Goal: Task Accomplishment & Management: Use online tool/utility

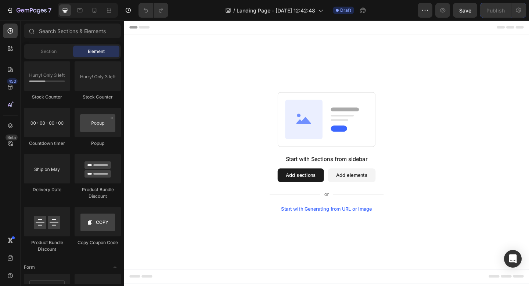
scroll to position [1953, 0]
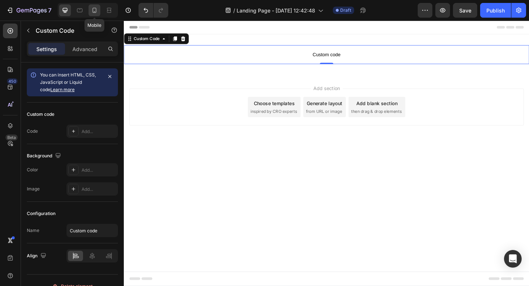
click at [96, 14] on icon at bounding box center [94, 10] width 7 height 7
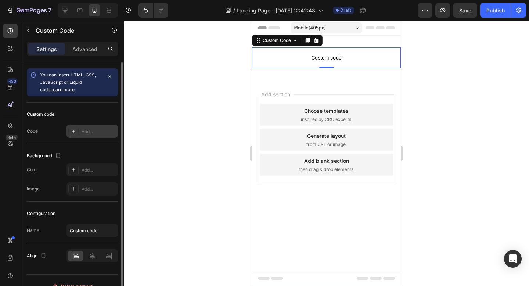
click at [86, 136] on div "Add..." at bounding box center [92, 131] width 51 height 13
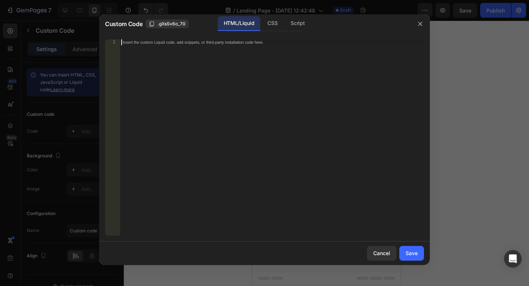
click at [213, 45] on div "Insert the custom Liquid code, add snippets, or third-party installation code h…" at bounding box center [272, 143] width 304 height 208
paste textarea "export default PrimevitalAdvertorial;"
type textarea "export default PrimevitalAdvertorial;"
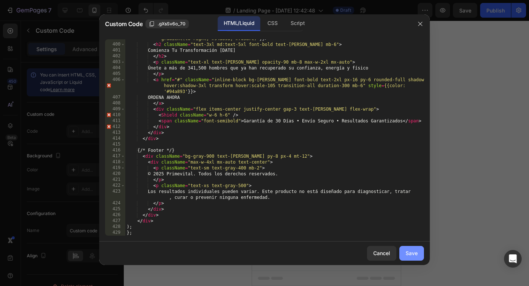
click at [419, 260] on button "Save" at bounding box center [412, 253] width 25 height 15
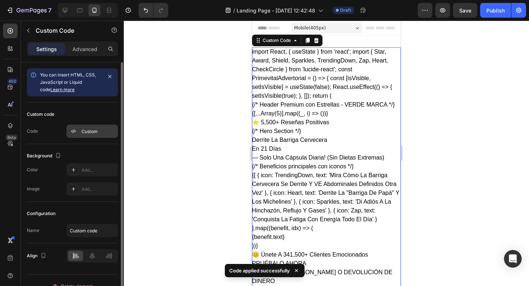
click at [100, 131] on div "Custom" at bounding box center [99, 131] width 35 height 7
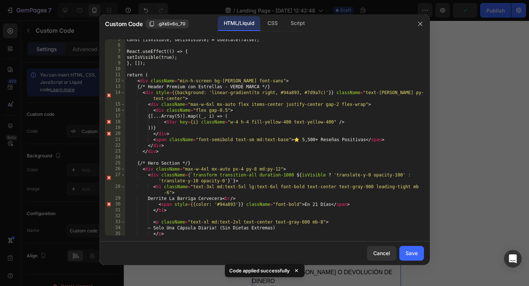
scroll to position [0, 0]
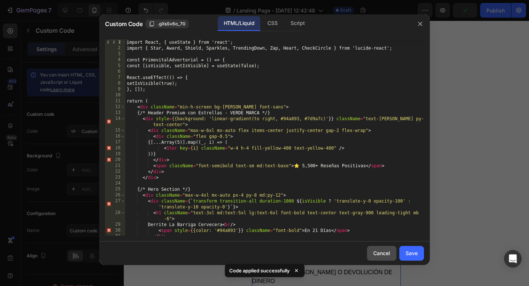
click at [374, 254] on div "Cancel" at bounding box center [381, 253] width 17 height 8
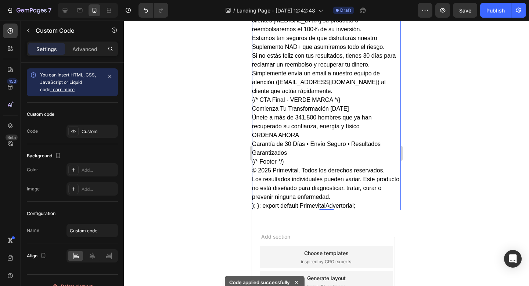
scroll to position [2082, 0]
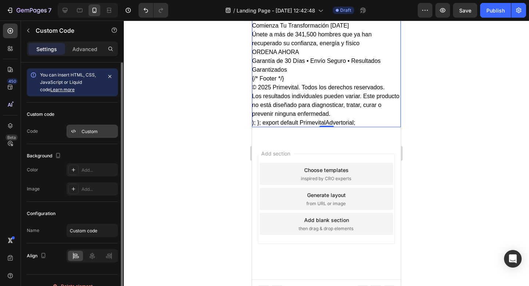
click at [82, 135] on div "Custom" at bounding box center [99, 131] width 35 height 7
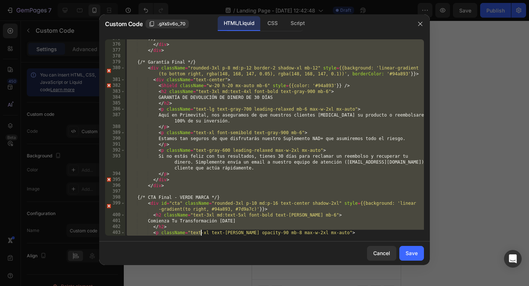
scroll to position [2739, 0]
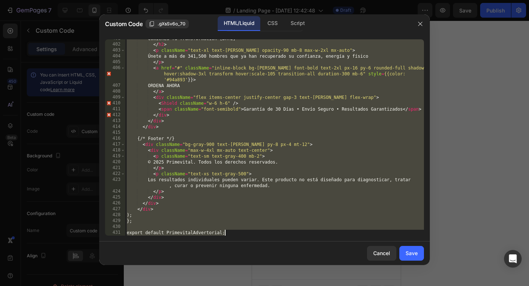
drag, startPoint x: 127, startPoint y: 41, endPoint x: 200, endPoint y: 272, distance: 242.4
click at [200, 272] on div "Custom Code .gXsSv6o_70 HTML/Liquid CSS Script import React, { useState } from …" at bounding box center [264, 143] width 529 height 286
type textarea "export default PrimevitalAdvertorial;"
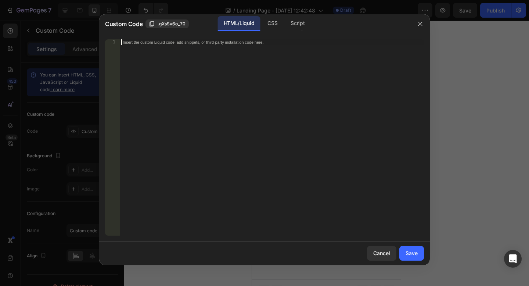
paste textarea "export default PrimevitalAdvertorial;"
type textarea "export default PrimevitalAdvertorial;"
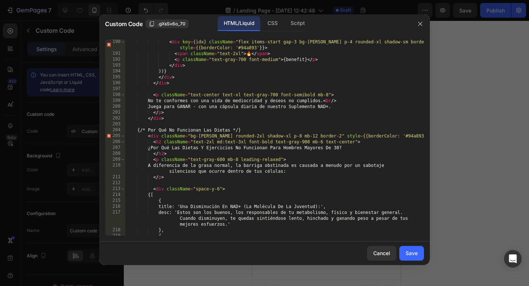
scroll to position [1180, 0]
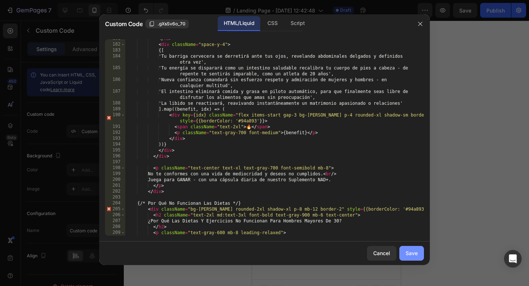
click at [408, 255] on div "Save" at bounding box center [412, 253] width 12 height 8
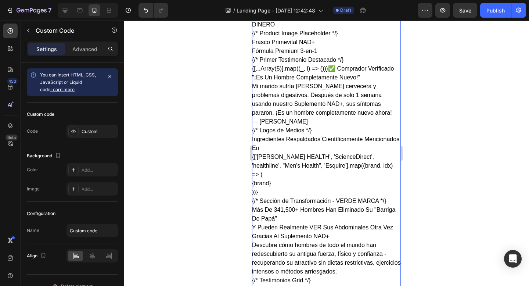
scroll to position [0, 0]
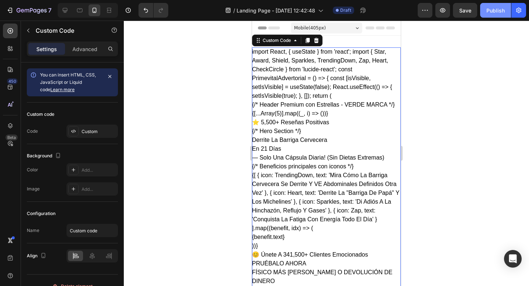
click at [496, 14] on button "Publish" at bounding box center [495, 10] width 31 height 15
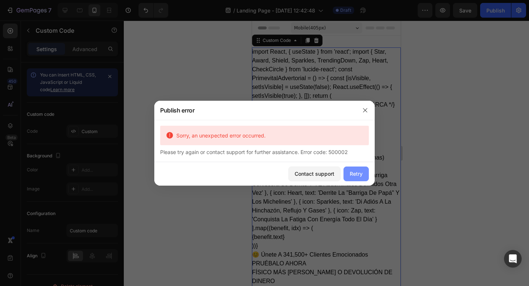
click at [356, 170] on div "Retry" at bounding box center [356, 174] width 13 height 8
click at [365, 110] on icon "button" at bounding box center [365, 110] width 6 height 6
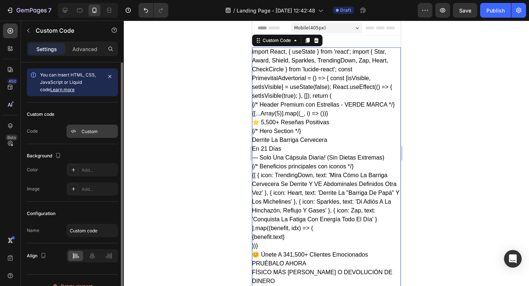
click at [103, 128] on div "Custom" at bounding box center [99, 131] width 35 height 7
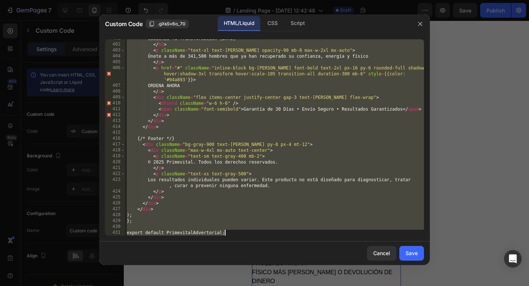
scroll to position [2739, 0]
drag, startPoint x: 126, startPoint y: 41, endPoint x: 248, endPoint y: 286, distance: 273.6
click at [248, 286] on div "Custom Code .gXsSv6o_70 HTML/Liquid CSS Script import React, { useState } from …" at bounding box center [264, 143] width 529 height 286
type textarea "export default PrimevitalAdvertorial;"
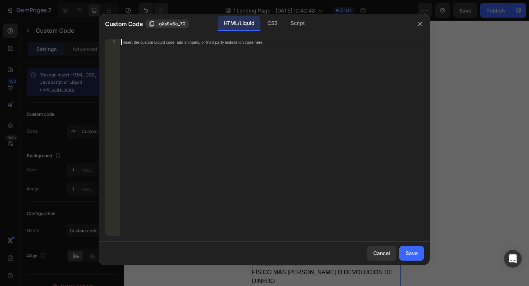
paste textarea "export default PrimevitalAdvertorial;"
type textarea "export default PrimevitalAdvertorial;"
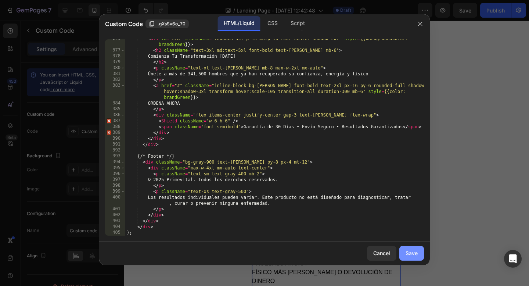
click at [411, 251] on div "Save" at bounding box center [412, 253] width 12 height 8
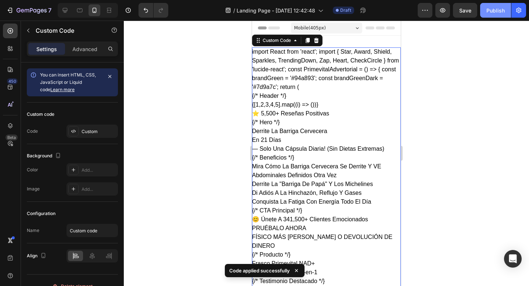
click at [497, 4] on button "Publish" at bounding box center [495, 10] width 31 height 15
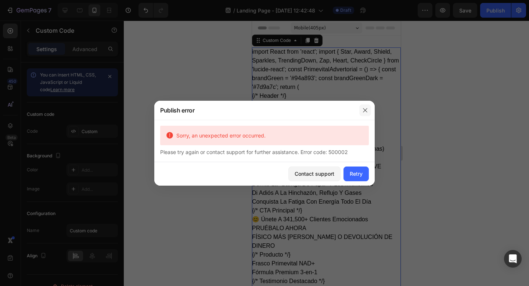
click at [364, 114] on button "button" at bounding box center [366, 110] width 12 height 12
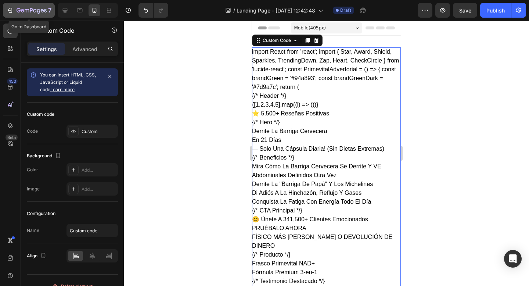
click at [12, 13] on icon "button" at bounding box center [9, 10] width 7 height 7
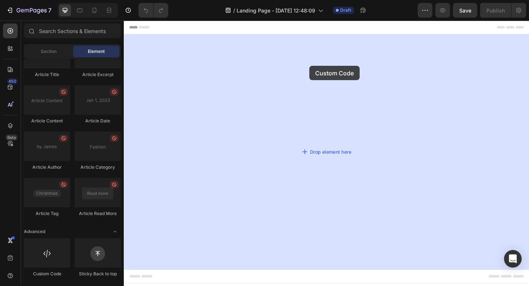
drag, startPoint x: 173, startPoint y: 265, endPoint x: 324, endPoint y: 70, distance: 246.8
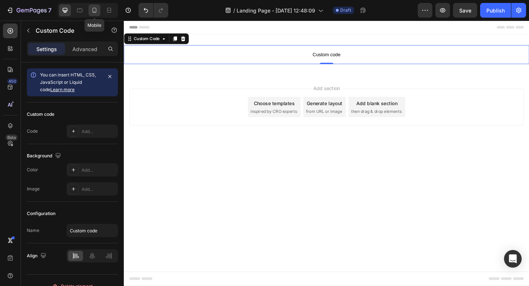
click at [97, 11] on icon at bounding box center [94, 10] width 7 height 7
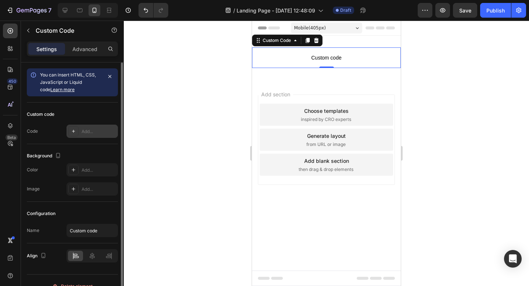
click at [80, 137] on div "Add..." at bounding box center [92, 131] width 51 height 13
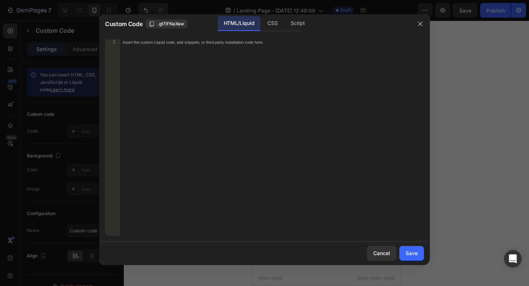
click at [250, 87] on div "Insert the custom Liquid code, add snippets, or third-party installation code h…" at bounding box center [272, 143] width 304 height 208
paste textarea "export default PrimevitalAdvertorial;"
type textarea "export default PrimevitalAdvertorial;"
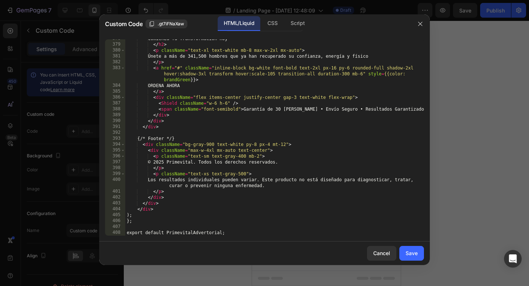
scroll to position [2686, 0]
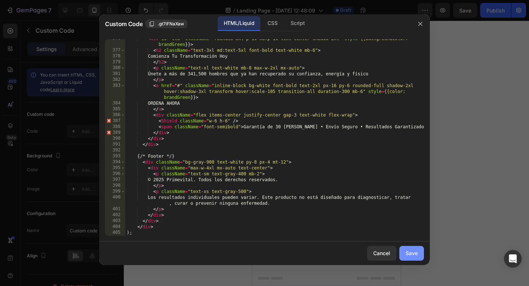
click at [404, 251] on button "Save" at bounding box center [412, 253] width 25 height 15
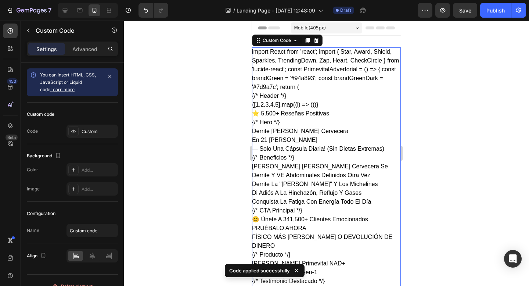
click at [454, 83] on div at bounding box center [326, 153] width 405 height 265
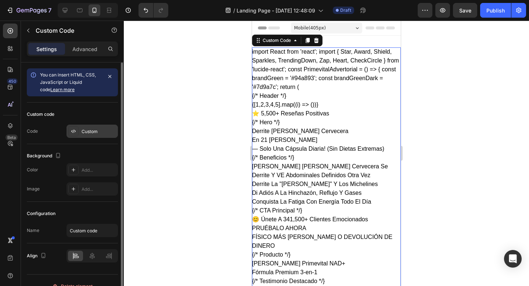
click at [70, 133] on div at bounding box center [73, 131] width 10 height 10
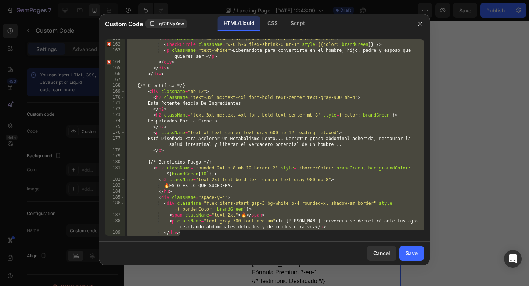
drag, startPoint x: 127, startPoint y: 41, endPoint x: 217, endPoint y: 237, distance: 215.8
click at [218, 238] on div "import React from 'react'; 161 162 163 164 165 166 167 168 169 170 171 172 173 …" at bounding box center [264, 137] width 331 height 208
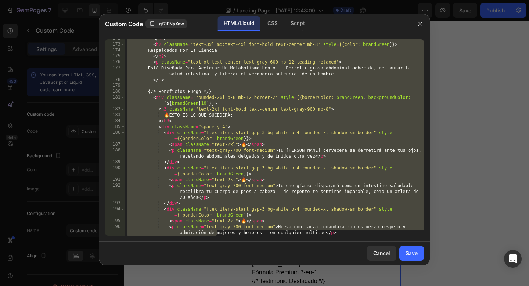
scroll to position [1127, 0]
click at [279, 182] on div "</ h2 > < h2 className = "text-3xl md:text-4xl font-bold text-center mb-8" styl…" at bounding box center [274, 140] width 299 height 208
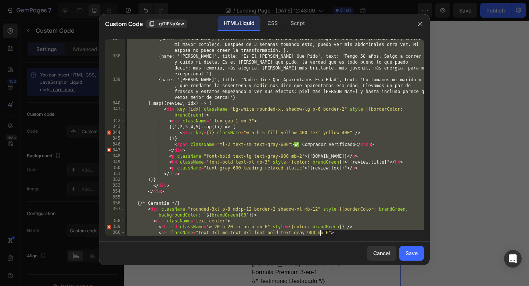
scroll to position [2703, 0]
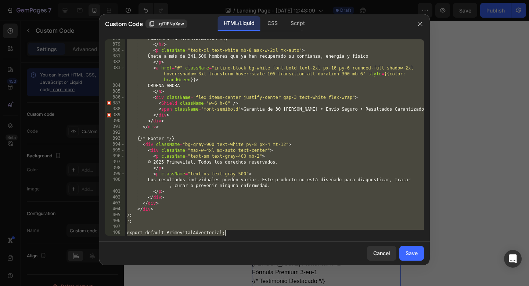
drag, startPoint x: 126, startPoint y: 42, endPoint x: 321, endPoint y: 286, distance: 312.1
click at [321, 286] on div "Custom Code .gt7iFNaXaw HTML/Liquid CSS Script <span className="text-2xl">🔥</sp…" at bounding box center [264, 143] width 529 height 286
type textarea "export default PrimevitalAdvertorial;"
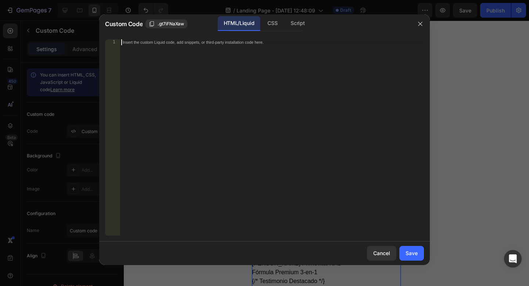
paste textarea "</html>"
type textarea "</html>"
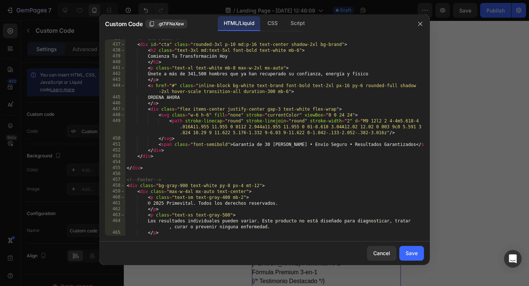
scroll to position [3162, 0]
click at [413, 254] on div "Save" at bounding box center [412, 253] width 12 height 8
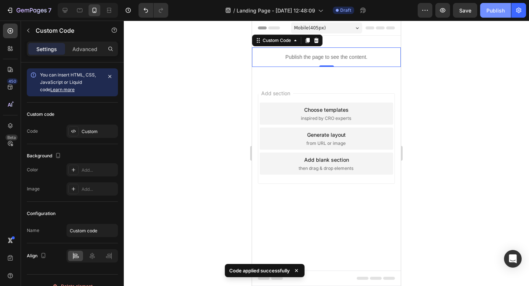
click at [500, 9] on div "Publish" at bounding box center [496, 11] width 18 height 8
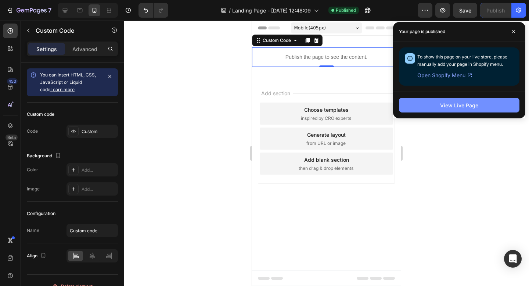
click at [438, 108] on button "View Live Page" at bounding box center [459, 105] width 121 height 15
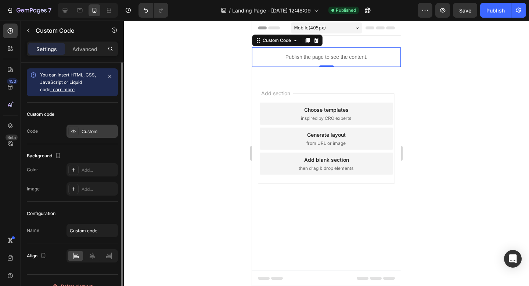
click at [67, 126] on div "Custom" at bounding box center [92, 131] width 51 height 13
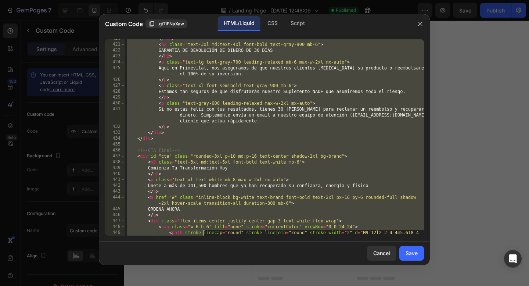
scroll to position [3192, 0]
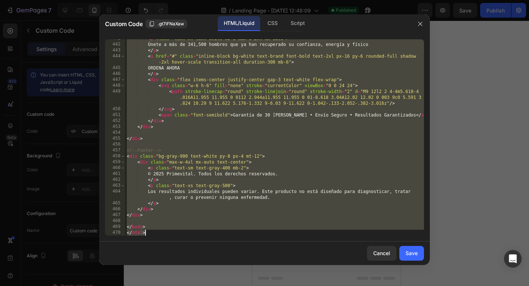
drag, startPoint x: 126, startPoint y: 42, endPoint x: 203, endPoint y: 279, distance: 249.2
click at [202, 279] on div "Custom Code .gt7iFNaXaw HTML/Liquid CSS Script <!DOCTYPE html> 441 442 443 444 …" at bounding box center [264, 143] width 529 height 286
type textarea "</body> </html>"
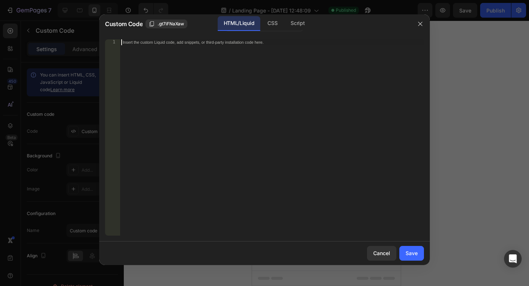
paste textarea "</html>"
type textarea "</html>"
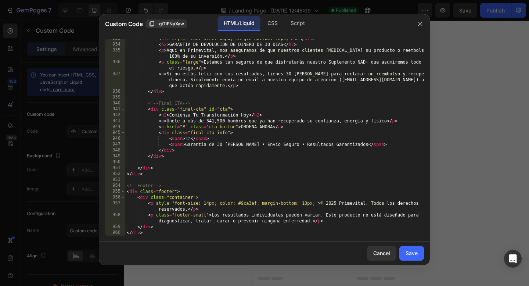
scroll to position [5815, 0]
click at [408, 251] on div "Save" at bounding box center [412, 253] width 12 height 8
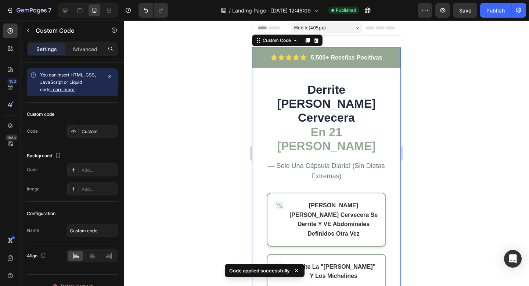
click at [448, 88] on div at bounding box center [326, 153] width 405 height 265
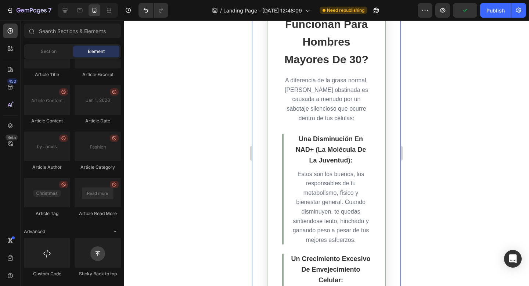
scroll to position [2603, 0]
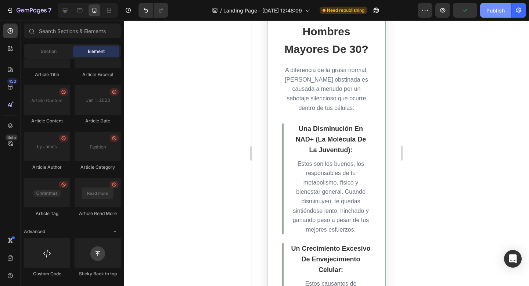
click at [496, 14] on button "Publish" at bounding box center [495, 10] width 31 height 15
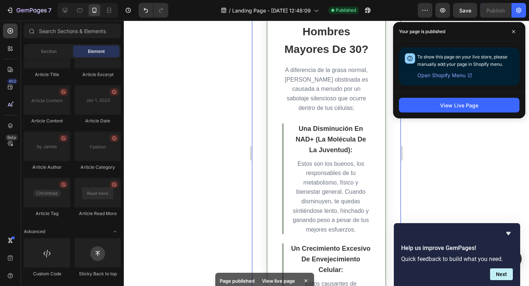
click at [300, 159] on p "Estos son los buenos, los responsables de tu metabolismo, físico y bienestar ge…" at bounding box center [331, 196] width 80 height 75
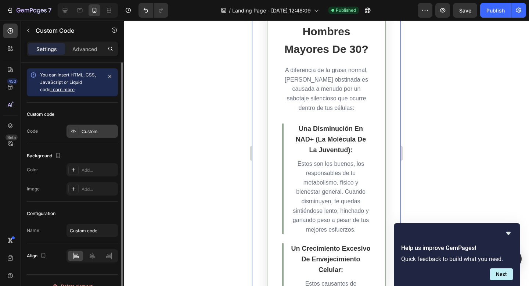
click at [77, 132] on div at bounding box center [73, 131] width 10 height 10
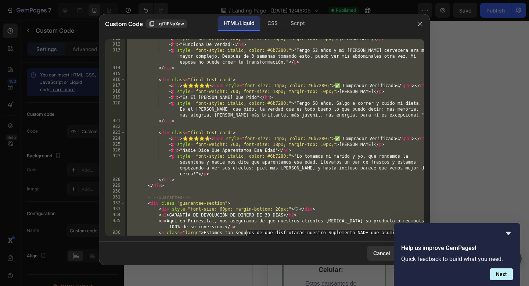
scroll to position [5832, 0]
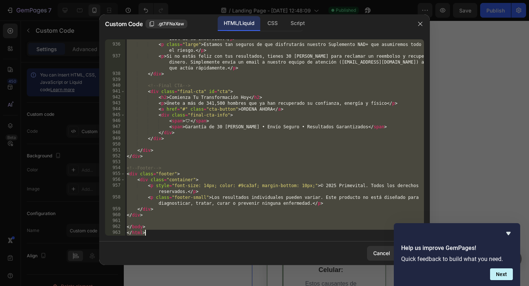
drag, startPoint x: 127, startPoint y: 42, endPoint x: 245, endPoint y: 267, distance: 254.4
click at [245, 267] on div "Custom Code .gt7iFNaXaw HTML/Liquid CSS Script <!DOCTYPE html> 935 936 937 938 …" at bounding box center [264, 142] width 331 height 257
type textarea "</body> </html>"
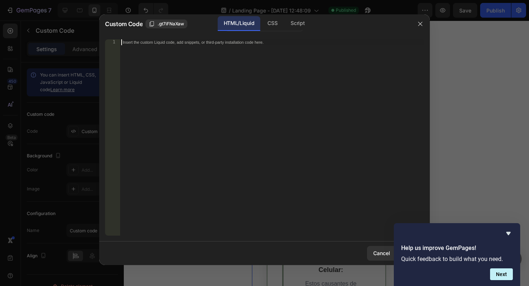
paste textarea "</html>"
type textarea "</html>"
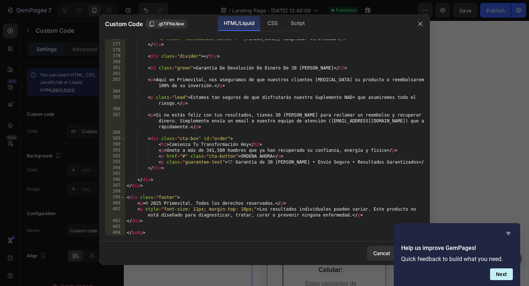
click at [509, 234] on icon "Hide survey" at bounding box center [509, 233] width 4 height 3
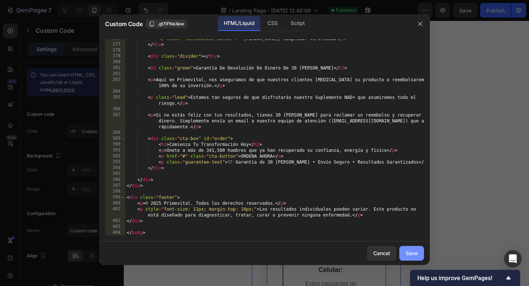
click at [412, 248] on button "Save" at bounding box center [412, 253] width 25 height 15
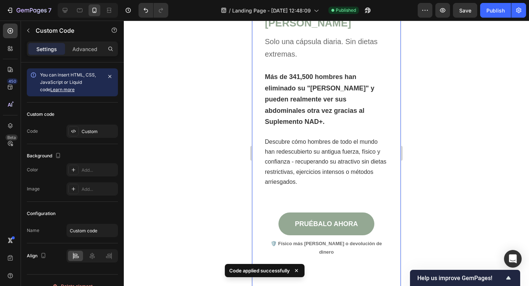
scroll to position [0, 0]
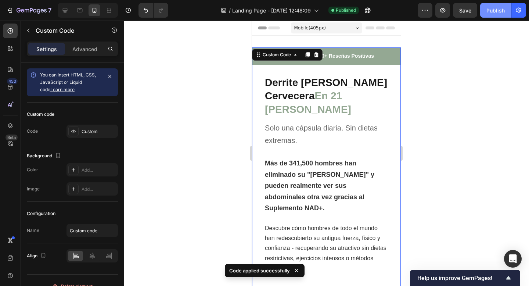
click at [488, 15] on button "Publish" at bounding box center [495, 10] width 31 height 15
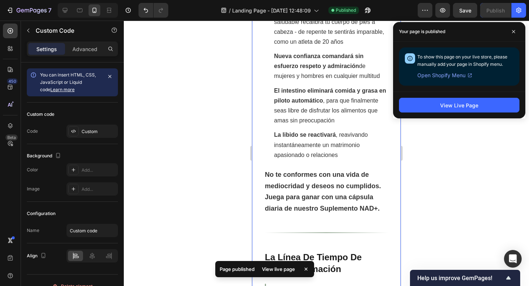
scroll to position [1376, 0]
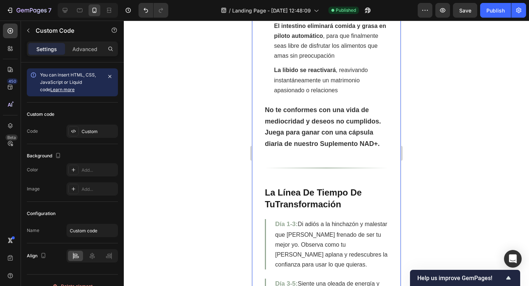
click at [333, 219] on p "Día 1-3: Di adiós a la hinchazón y malestar que [PERSON_NAME] frenado de ser tu…" at bounding box center [331, 244] width 113 height 51
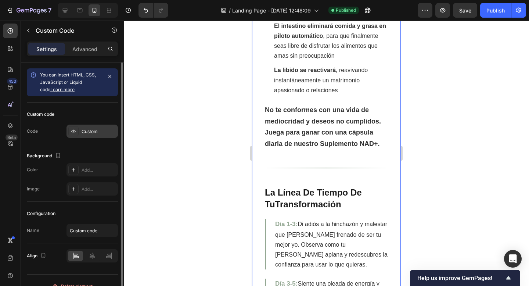
click at [90, 135] on div "Custom" at bounding box center [99, 131] width 35 height 7
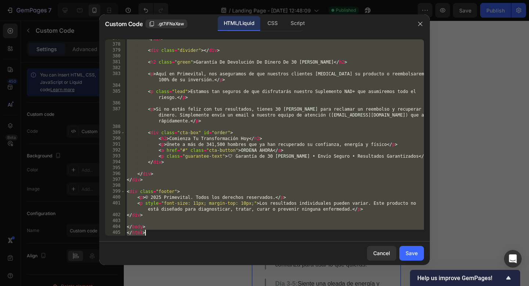
scroll to position [2456, 0]
drag, startPoint x: 126, startPoint y: 42, endPoint x: 141, endPoint y: 285, distance: 243.8
click at [141, 285] on div "Custom Code .gt7iFNaXaw HTML/Liquid CSS Script <!DOCTYPE html> 377 378 379 380 …" at bounding box center [264, 143] width 529 height 286
type textarea "</body> </html>"
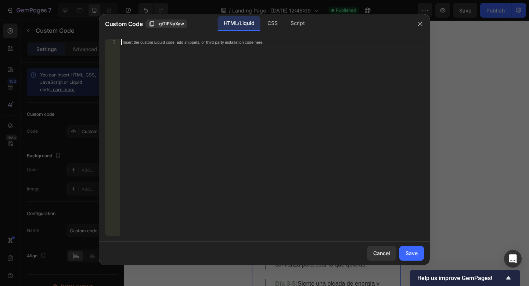
paste textarea "</div>"
type textarea "</div>"
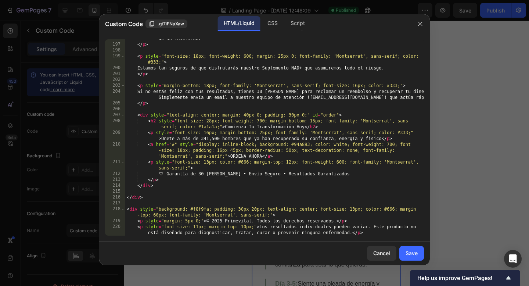
scroll to position [1703, 0]
click at [411, 256] on div "Save" at bounding box center [412, 253] width 12 height 8
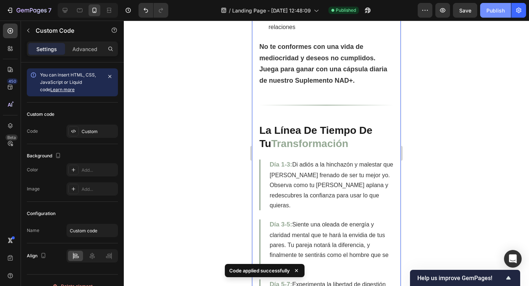
click at [487, 16] on button "Publish" at bounding box center [495, 10] width 31 height 15
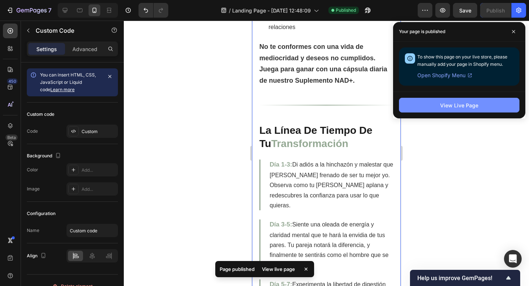
click at [446, 112] on button "View Live Page" at bounding box center [459, 105] width 121 height 15
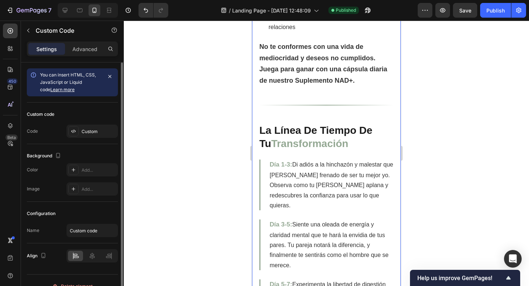
click at [322, 86] on p "No te conformes con una vida de mediocridad y deseos no cumplidos. Juega para g…" at bounding box center [327, 63] width 134 height 45
click at [77, 138] on div "Custom code Code Custom" at bounding box center [72, 124] width 91 height 42
click at [77, 134] on div at bounding box center [73, 131] width 10 height 10
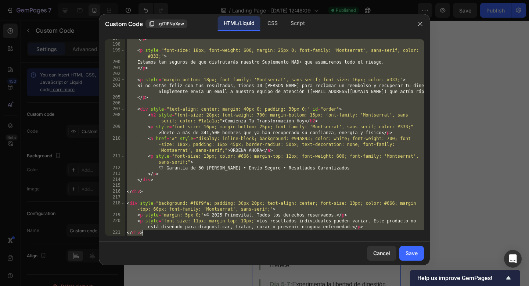
scroll to position [1709, 0]
drag, startPoint x: 127, startPoint y: 53, endPoint x: 166, endPoint y: 285, distance: 236.0
click at [166, 285] on div "Custom Code .gt7iFNaXaw HTML/Liquid CSS Script <link href="[URL][DOMAIN_NAME]" …" at bounding box center [264, 143] width 529 height 286
type textarea "<p style="font-size: 11px; margin-top: 10px;">Los resultados individuales puede…"
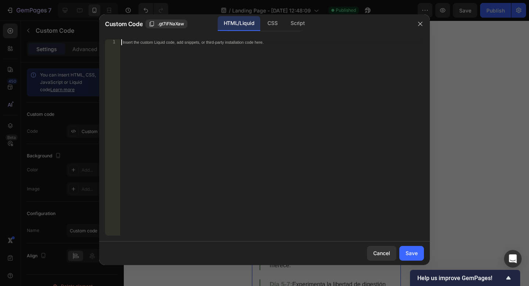
paste textarea "<h4 style="font-size: 18px; font-weight: 700; margin-bottom: 10px; font-style: …"
type textarea "<h4 style="font-size: 18px; font-weight: 700; margin-bottom: 10px; font-style: …"
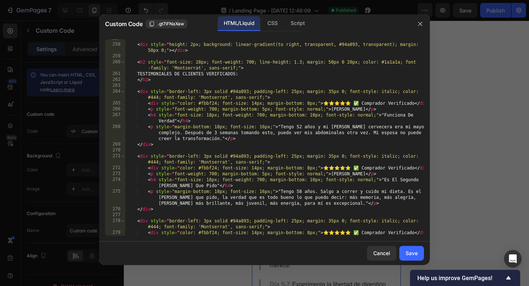
scroll to position [2068, 0]
click at [414, 250] on div "Save" at bounding box center [412, 253] width 12 height 8
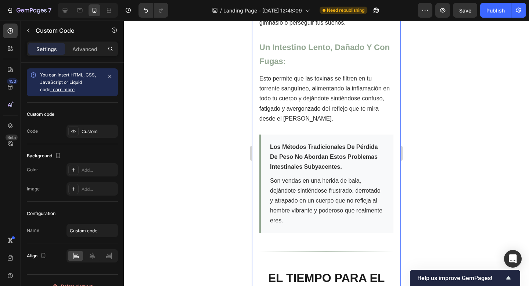
scroll to position [1787, 0]
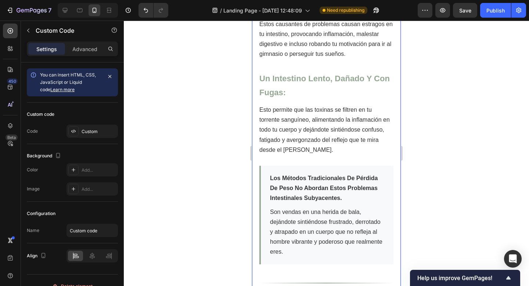
click at [314, 59] on p "Estos causantes de problemas causan estragos en tu intestino, provocando inflam…" at bounding box center [327, 39] width 134 height 40
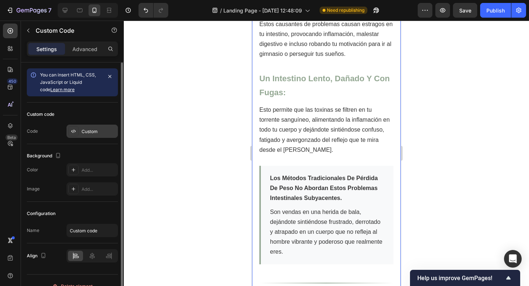
click at [92, 131] on div "Custom" at bounding box center [99, 131] width 35 height 7
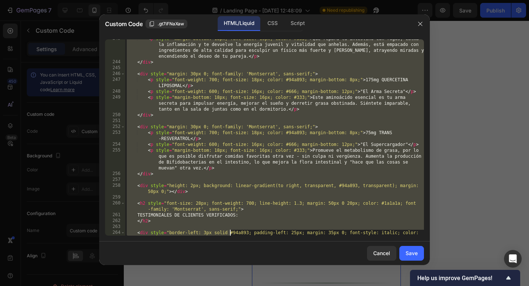
scroll to position [2080, 0]
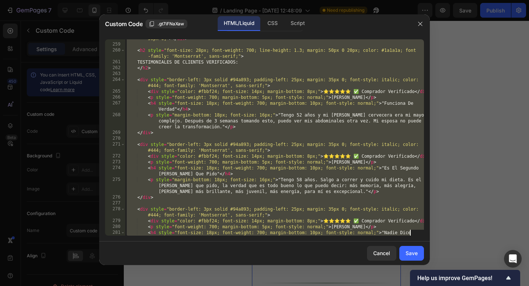
drag, startPoint x: 127, startPoint y: 44, endPoint x: 230, endPoint y: 282, distance: 259.8
click at [230, 285] on div "Custom Code .gt7iFNaXaw HTML/Liquid CSS Script <link href="[URL][DOMAIN_NAME]" …" at bounding box center [264, 143] width 529 height 286
type textarea "<p style="font-weight: 700; margin-bottom: 5px; font-style: normal;">[PERSON_NA…"
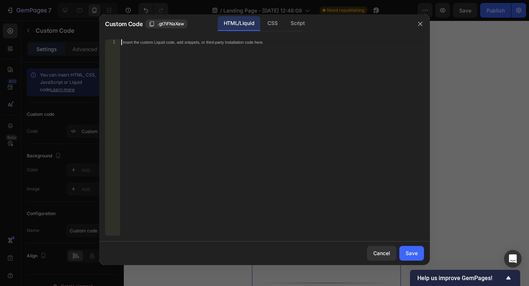
paste textarea "*En [Tu Marca], NO hacemos compromisos cuando se trata de calidad, seguridad y …"
type textarea "*En [Tu Marca], NO hacemos compromisos cuando se trata de calidad, seguridad y …"
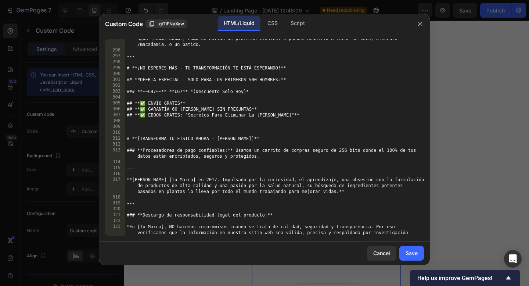
scroll to position [1986, 0]
click at [414, 236] on div "*En [Tu Marca], NO hacemos compromisos cuando se trata de calidad, seguridad y …" at bounding box center [264, 137] width 331 height 208
click at [420, 23] on icon "button" at bounding box center [421, 24] width 6 height 6
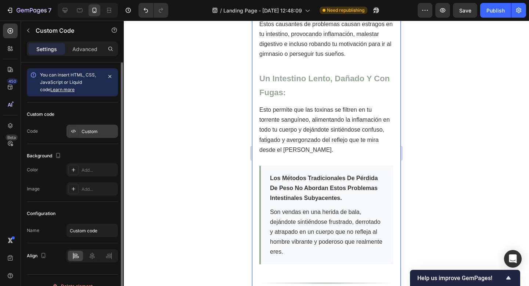
click at [91, 129] on div "Custom" at bounding box center [99, 131] width 35 height 7
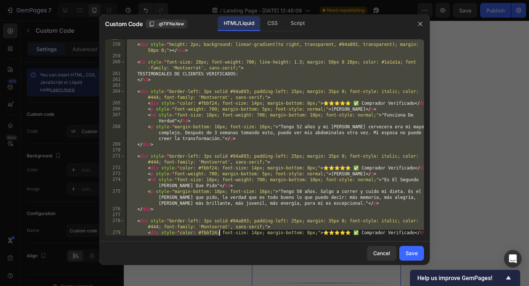
scroll to position [2080, 0]
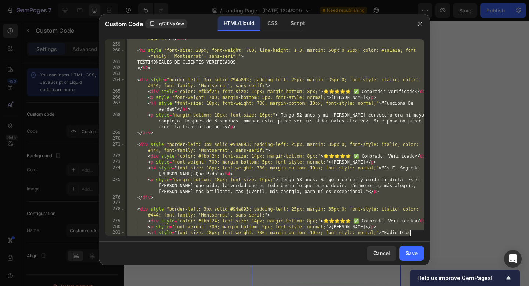
drag, startPoint x: 127, startPoint y: 40, endPoint x: 219, endPoint y: 285, distance: 261.5
click at [219, 285] on div "Custom Code .gt7iFNaXaw HTML/Liquid CSS Script <link href="[URL][DOMAIN_NAME]" …" at bounding box center [264, 143] width 529 height 286
type textarea "<p style="font-weight: 700; margin-bottom: 5px; font-style: normal;">[PERSON_NA…"
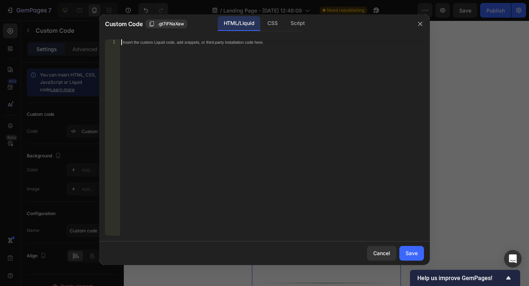
paste textarea "<div style="margin: 30px 0; padding-left: 30px; border-left: 4px solid #94a893;…"
type textarea "<div style="margin: 30px 0; padding-left: 30px; border-left: 4px solid #94a893;…"
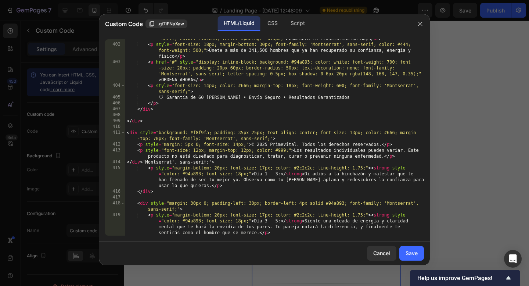
scroll to position [3515, 0]
click at [407, 254] on div "Save" at bounding box center [412, 253] width 12 height 8
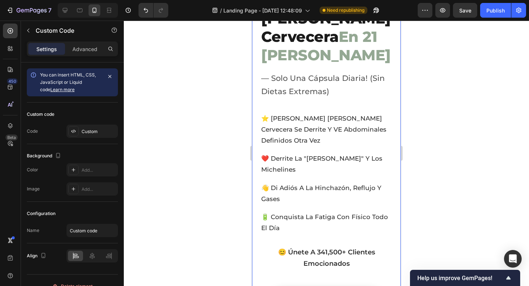
scroll to position [0, 0]
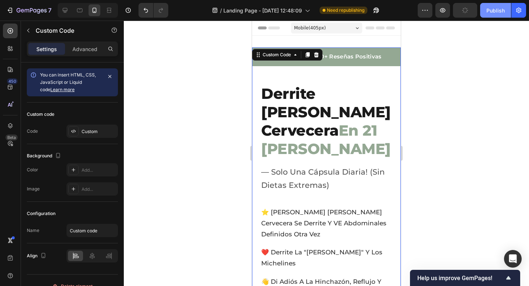
click at [494, 11] on div "Publish" at bounding box center [496, 11] width 18 height 8
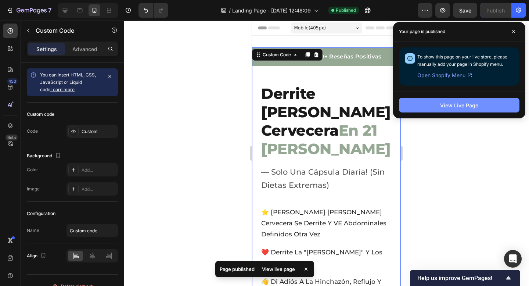
click at [462, 104] on div "View Live Page" at bounding box center [459, 105] width 38 height 8
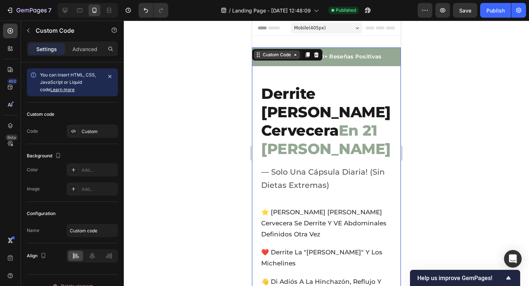
click at [286, 55] on div "Custom Code" at bounding box center [276, 54] width 31 height 7
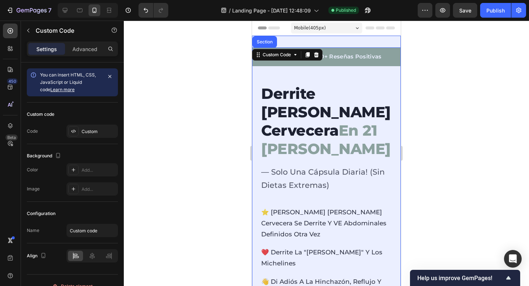
click at [261, 44] on div "Section" at bounding box center [264, 42] width 19 height 4
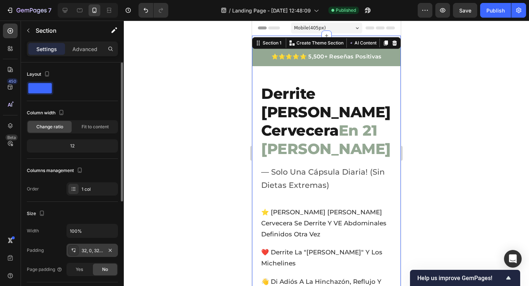
click at [90, 247] on div "32, 0, 32, 0" at bounding box center [92, 250] width 21 height 7
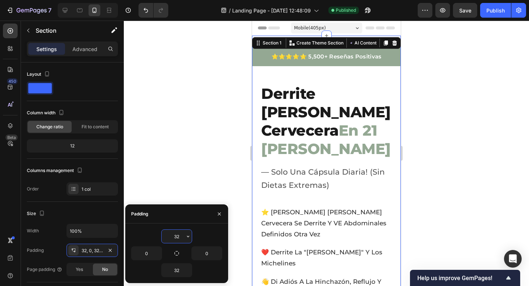
click at [175, 237] on input "32" at bounding box center [177, 236] width 30 height 13
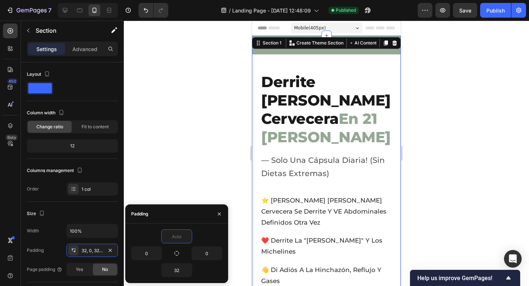
click at [373, 29] on icon at bounding box center [370, 27] width 9 height 3
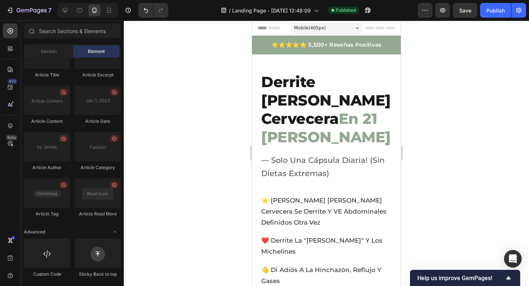
click at [269, 29] on span "Header" at bounding box center [274, 27] width 16 height 7
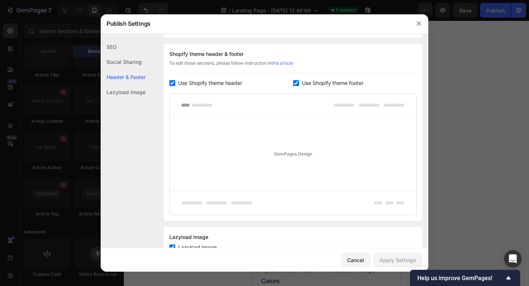
scroll to position [344, 0]
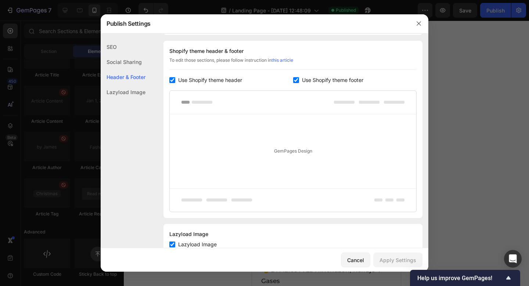
click at [208, 83] on span "Use Shopify theme header" at bounding box center [210, 80] width 64 height 9
checkbox input "false"
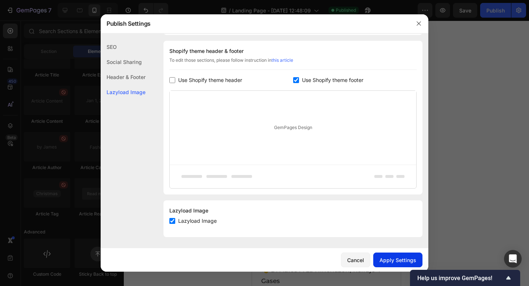
click at [412, 256] on div "Apply Settings" at bounding box center [398, 260] width 37 height 8
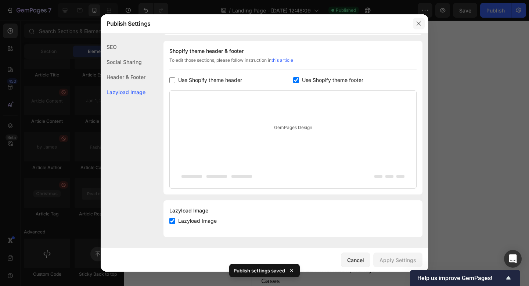
click at [417, 28] on button "button" at bounding box center [419, 24] width 12 height 12
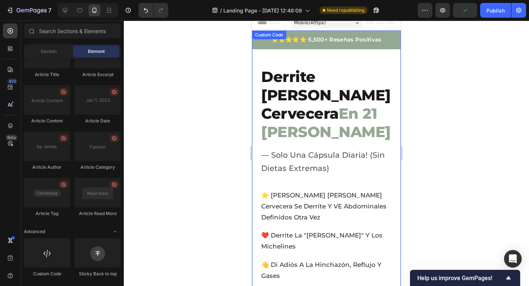
scroll to position [0, 0]
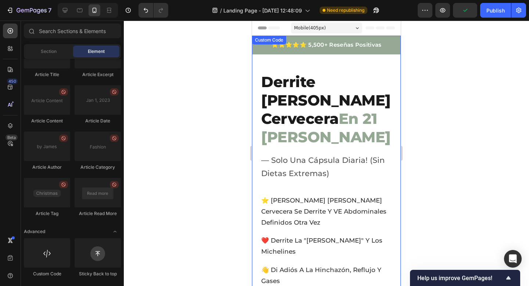
click at [318, 75] on h1 "Derrite [PERSON_NAME] Cervecera En 21 [PERSON_NAME]" at bounding box center [326, 110] width 130 height 74
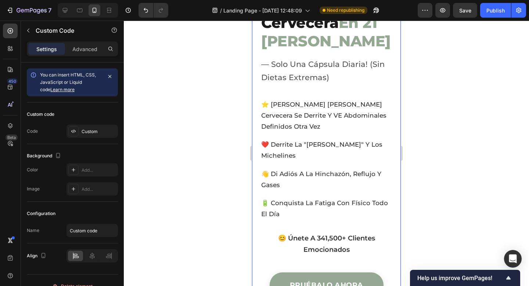
scroll to position [28, 0]
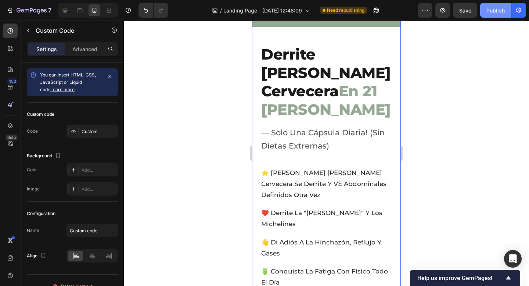
click at [489, 7] on div "Publish" at bounding box center [496, 11] width 18 height 8
click at [313, 129] on p "— Solo Una Cápsula Diaria! (Sin Dietas Extremas)" at bounding box center [326, 139] width 130 height 27
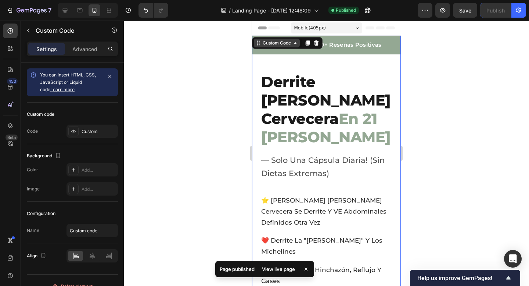
click at [277, 41] on div "Custom Code" at bounding box center [276, 43] width 31 height 7
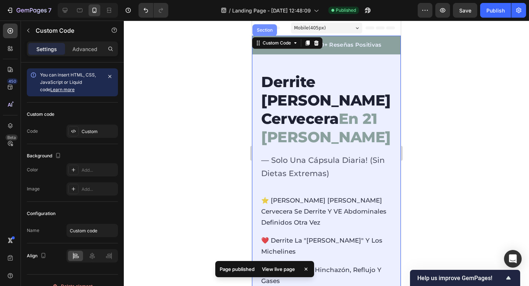
click at [266, 31] on div "Section" at bounding box center [264, 30] width 19 height 4
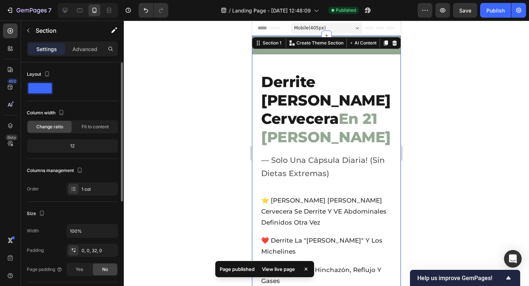
scroll to position [185, 0]
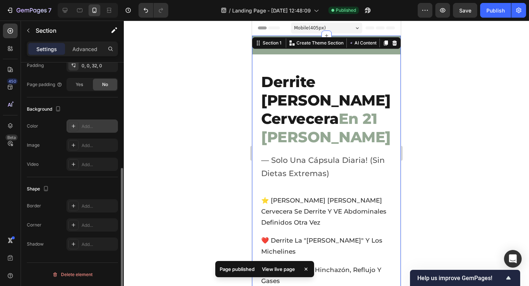
click at [82, 126] on div "Add..." at bounding box center [99, 126] width 35 height 7
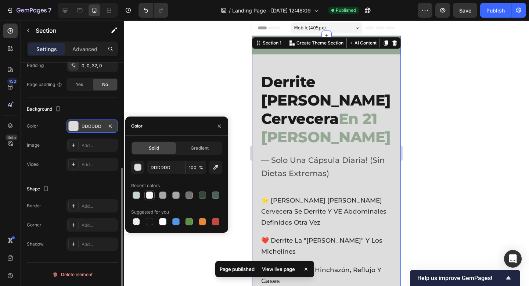
click at [147, 194] on div at bounding box center [149, 195] width 7 height 7
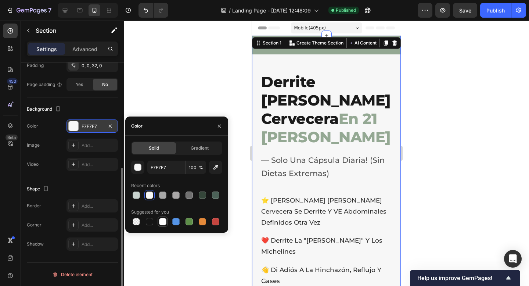
click at [161, 226] on div at bounding box center [163, 222] width 10 height 10
type input "FFFFFF"
click at [486, 15] on button "Publish" at bounding box center [495, 10] width 31 height 15
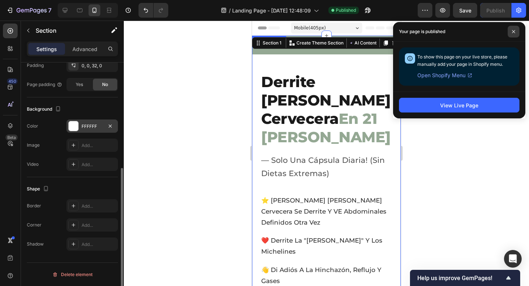
click at [512, 31] on span at bounding box center [514, 32] width 12 height 12
